Goal: Complete application form: Complete application form

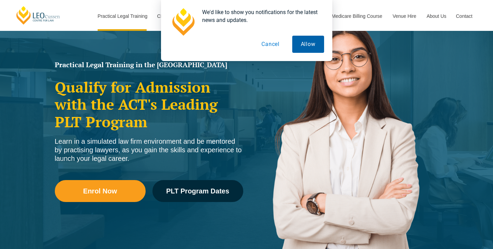
click at [308, 49] on button "Allow" at bounding box center [309, 44] width 32 height 17
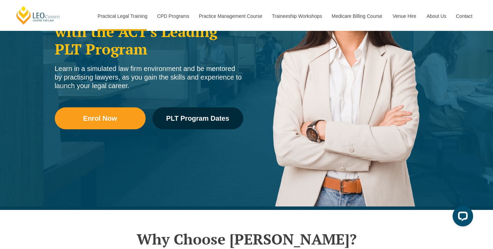
scroll to position [138, 0]
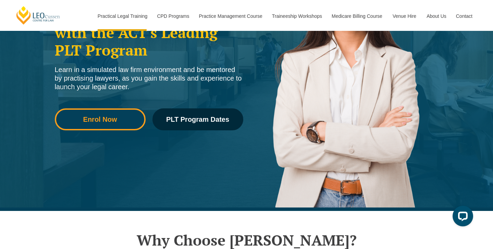
click at [97, 116] on span "Enrol Now" at bounding box center [100, 119] width 34 height 7
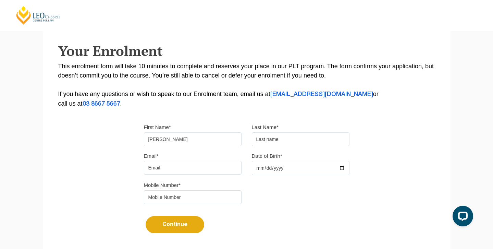
type input "Samantha"
type input "Leeman"
click at [231, 168] on input "Email*" at bounding box center [193, 168] width 98 height 14
type input "u3280802@uni.canberra.edu.au"
click at [285, 171] on input "Date of Birth*" at bounding box center [301, 168] width 98 height 14
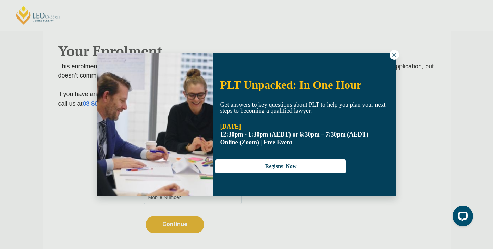
click at [395, 53] on icon at bounding box center [395, 55] width 6 height 6
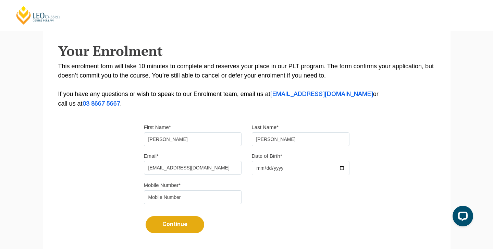
click at [270, 169] on input "Date of Birth*" at bounding box center [301, 168] width 98 height 14
click at [281, 169] on input "Date of Birth*" at bounding box center [301, 168] width 98 height 14
type input "2005-10-18"
type input "0402124083"
click at [180, 227] on button "Continue" at bounding box center [175, 224] width 59 height 17
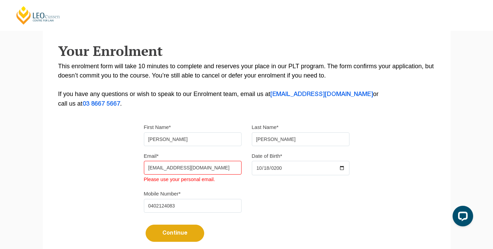
click at [221, 167] on input "u3280802@uni.canberra.edu.au" at bounding box center [193, 168] width 98 height 14
drag, startPoint x: 221, startPoint y: 167, endPoint x: 147, endPoint y: 167, distance: 73.7
click at [147, 167] on input "u3280802@uni.canberra.edu.au" at bounding box center [193, 168] width 98 height 14
click at [234, 168] on input "u3280802@uni.canberra.edu.au" at bounding box center [193, 168] width 98 height 14
type input "samantha.jane.leeman@gmail.com"
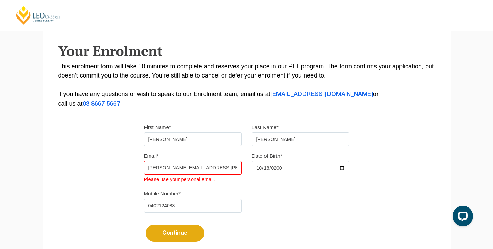
click at [180, 234] on button "Continue" at bounding box center [175, 233] width 59 height 17
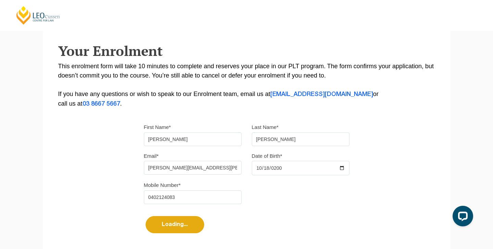
select select
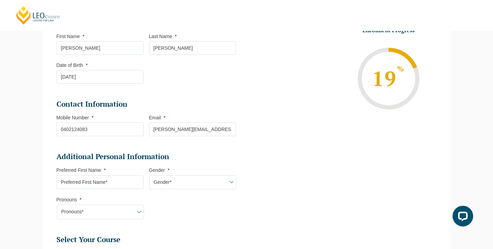
scroll to position [160, 0]
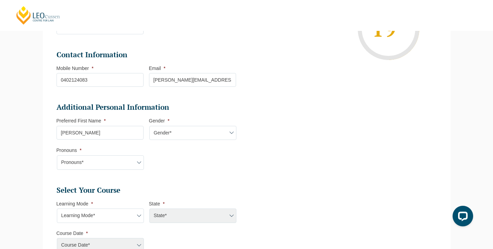
type input "Sam"
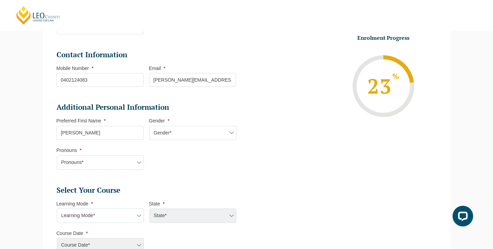
select select "Female"
select select "She/Her/Hers"
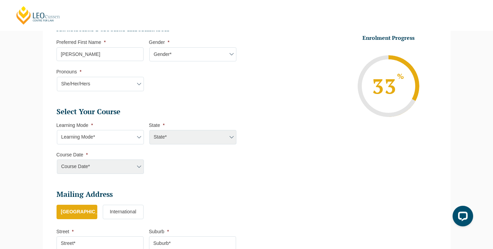
scroll to position [260, 0]
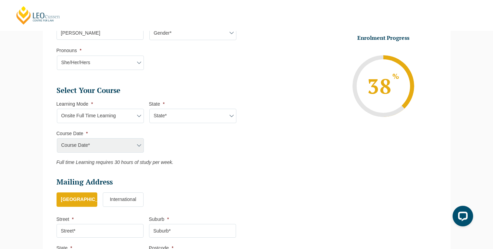
select select "Online Full Time Learning"
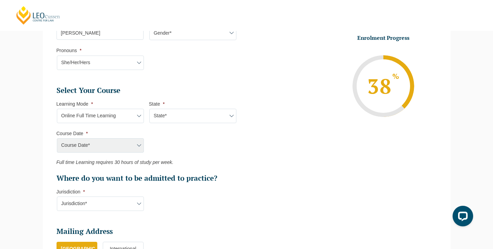
select select "National (ACT/NSW, VIC, QLD, SA, WA)"
select select "December 2025 (08-Dec-2025 to 16-May-2026)"
type input "Intake 11 December 2025 FT"
type input "Practical Legal Training (NAT)"
select select "NAT PLT (DEC) 2025 Full Time Online"
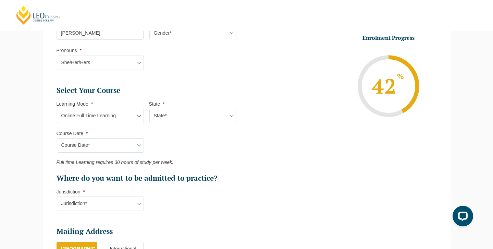
scroll to position [302, 0]
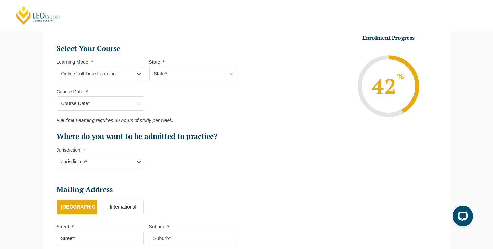
select select "ACT/NSW"
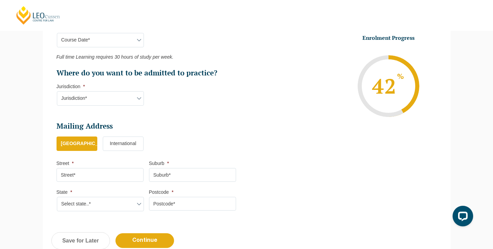
scroll to position [397, 0]
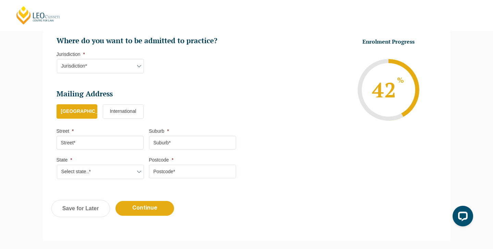
click at [132, 138] on input "Street *" at bounding box center [100, 143] width 87 height 14
type input "5 Moonyean Place"
select select "NSW"
type input "2099"
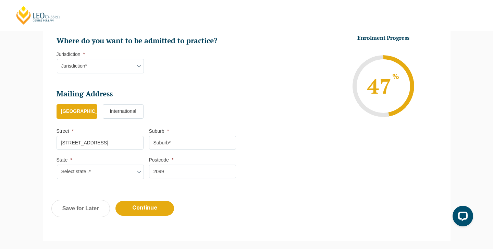
click at [165, 136] on input "Suburb *" at bounding box center [192, 143] width 87 height 14
type input "Cromer"
click at [150, 205] on input "Continue" at bounding box center [145, 208] width 59 height 15
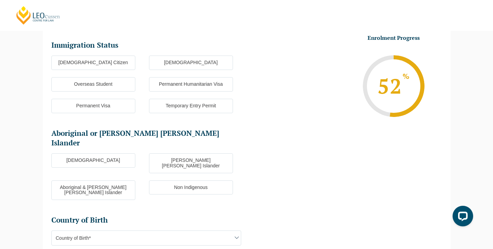
scroll to position [59, 0]
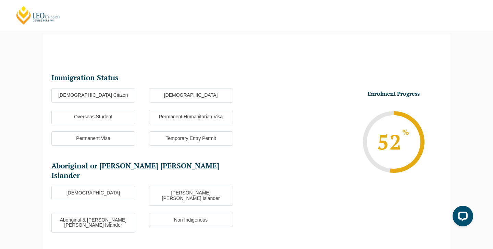
click at [121, 92] on label "Australian Citizen" at bounding box center [93, 95] width 84 height 14
click at [0, 0] on input "Australian Citizen" at bounding box center [0, 0] width 0 height 0
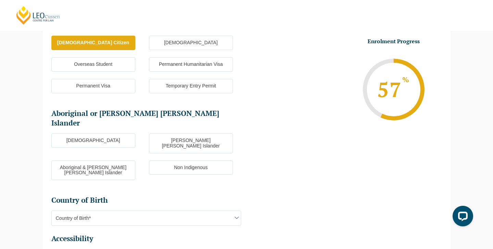
scroll to position [112, 0]
click at [162, 160] on label "Non Indigenous" at bounding box center [191, 167] width 84 height 14
click at [0, 0] on input "Non Indigenous" at bounding box center [0, 0] width 0 height 0
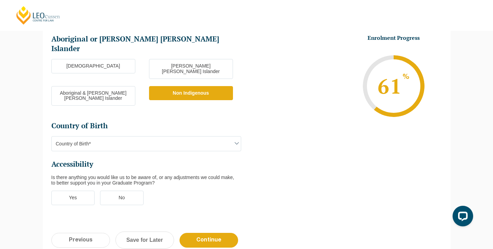
scroll to position [197, 0]
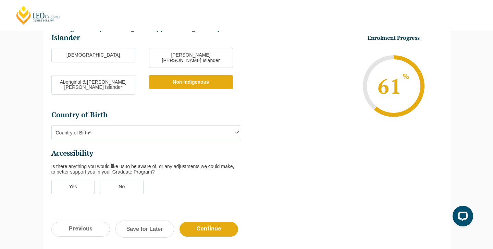
click at [166, 120] on ul "Immigration Status Immigration Status * Australian Citizen New Zealand Citizen …" at bounding box center [148, 68] width 195 height 266
click at [166, 126] on span "Country of Birth*" at bounding box center [146, 133] width 189 height 14
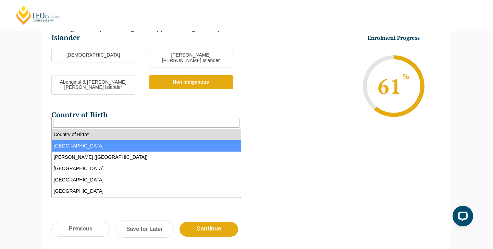
select select "Australia 1101"
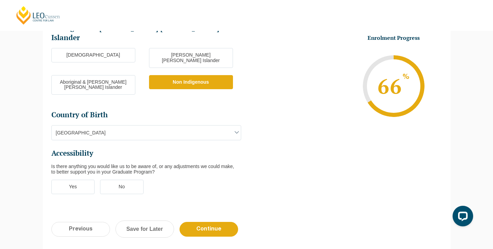
click at [125, 180] on label "No" at bounding box center [122, 187] width 44 height 14
click at [0, 0] on input "No" at bounding box center [0, 0] width 0 height 0
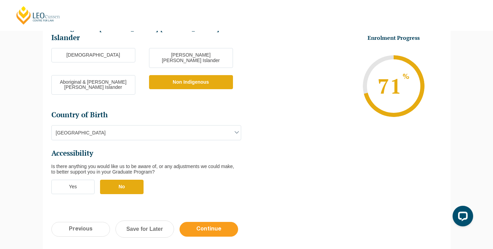
click at [214, 222] on input "Continue" at bounding box center [209, 229] width 59 height 15
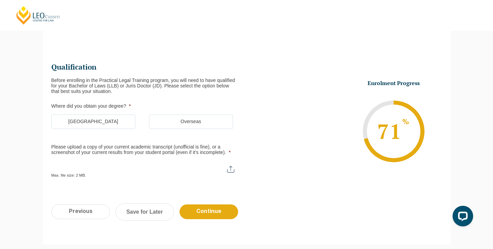
scroll to position [59, 0]
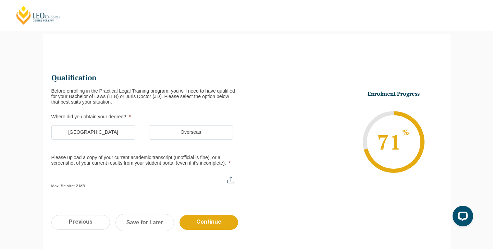
click at [98, 132] on label "Australia" at bounding box center [93, 132] width 84 height 14
click at [0, 0] on input "Australia" at bounding box center [0, 0] width 0 height 0
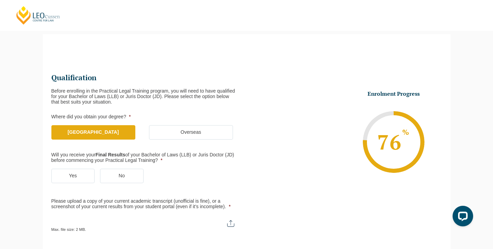
click at [132, 174] on label "No" at bounding box center [122, 176] width 44 height 14
click at [0, 0] on input "No" at bounding box center [0, 0] width 0 height 0
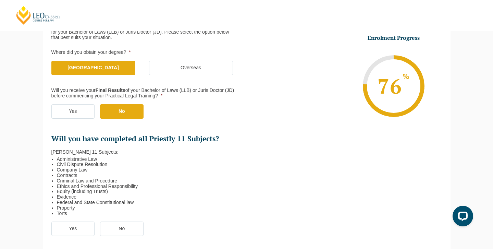
scroll to position [124, 0]
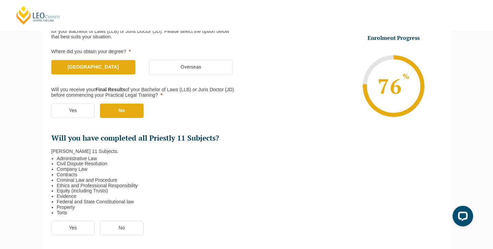
click at [120, 227] on label "No" at bounding box center [122, 228] width 44 height 14
click at [0, 0] on input "No" at bounding box center [0, 0] width 0 height 0
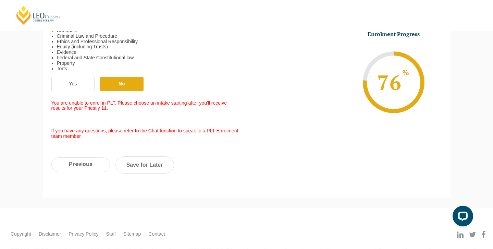
scroll to position [267, 0]
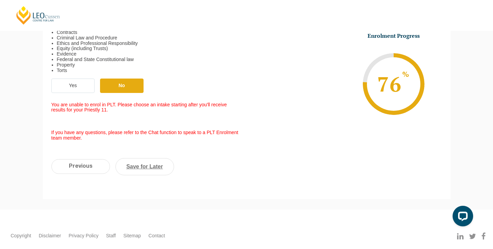
click at [152, 164] on link "Save for Later" at bounding box center [145, 166] width 59 height 17
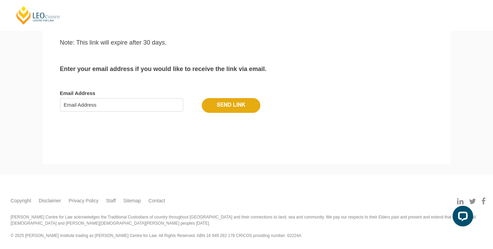
scroll to position [23, 0]
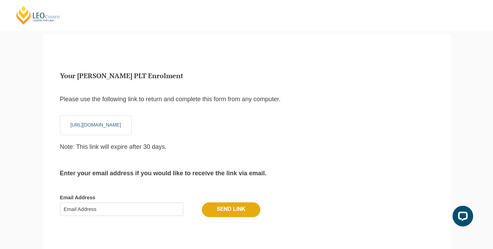
click at [162, 197] on label "Email Address" at bounding box center [247, 197] width 374 height 7
click at [162, 202] on input "Email Address" at bounding box center [121, 209] width 123 height 14
click at [162, 203] on input "Email Address" at bounding box center [121, 209] width 123 height 14
type input "u3280802@uni.canberra.edu.au"
click at [220, 208] on input "Send Link" at bounding box center [231, 209] width 59 height 14
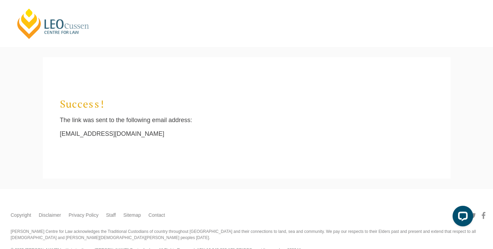
scroll to position [0, 0]
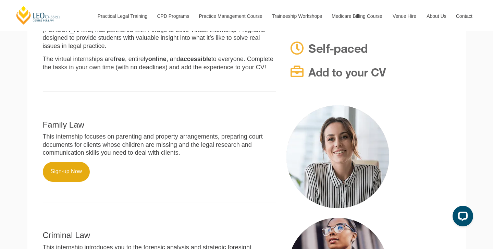
scroll to position [194, 0]
click at [224, 172] on p "Sign-up Now" at bounding box center [160, 172] width 234 height 20
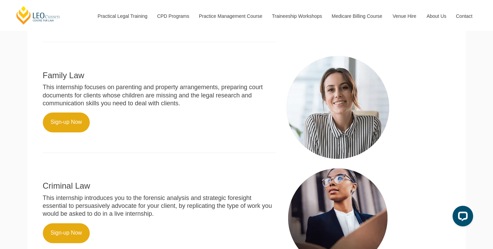
scroll to position [242, 0]
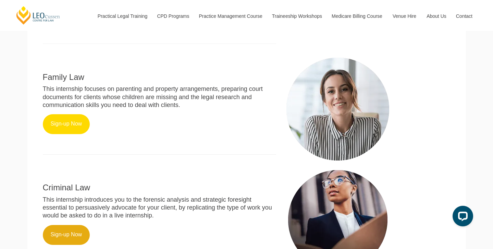
click at [73, 127] on link "Sign-up Now" at bounding box center [66, 124] width 47 height 20
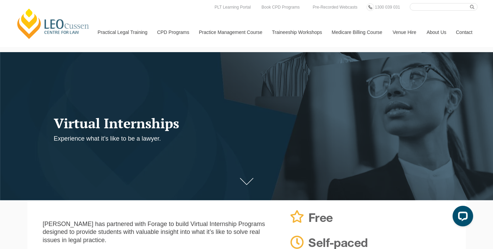
scroll to position [0, 0]
